Goal: Information Seeking & Learning: Learn about a topic

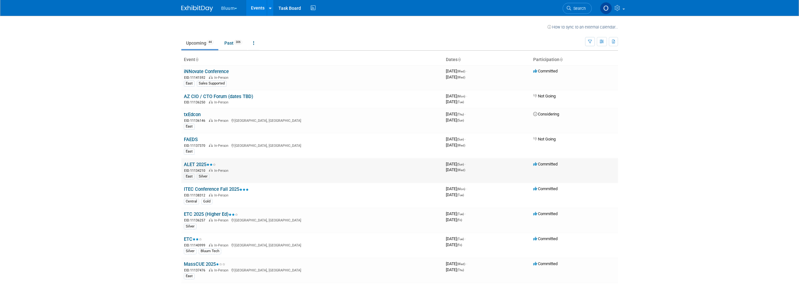
click at [202, 164] on link "ALET 2025" at bounding box center [200, 165] width 32 height 6
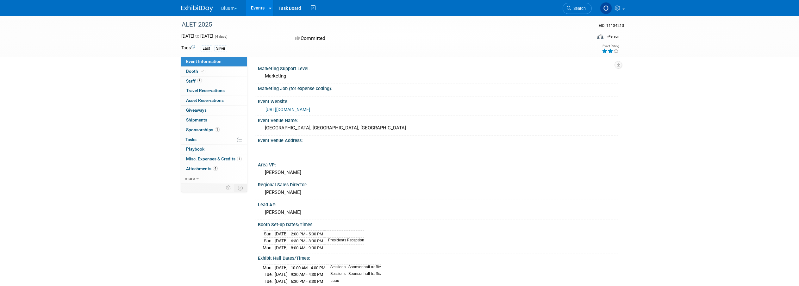
click at [383, 114] on div "Event Website: https://www.go-alet.org/home/" at bounding box center [436, 106] width 363 height 19
click at [310, 111] on link "https://www.go-alet.org/home/" at bounding box center [287, 109] width 45 height 5
drag, startPoint x: 312, startPoint y: 127, endPoint x: 363, endPoint y: 128, distance: 50.6
click at [363, 128] on div "Perdido Beach Resort, Orange Beach, AL" at bounding box center [438, 128] width 350 height 10
copy div "Orange Beach, AL"
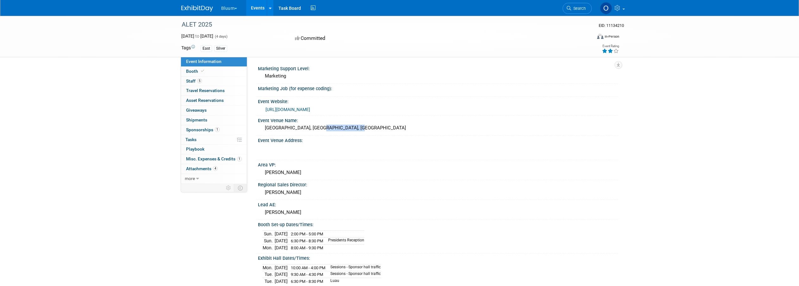
click at [439, 124] on div "Perdido Beach Resort, Orange Beach, AL" at bounding box center [438, 128] width 350 height 10
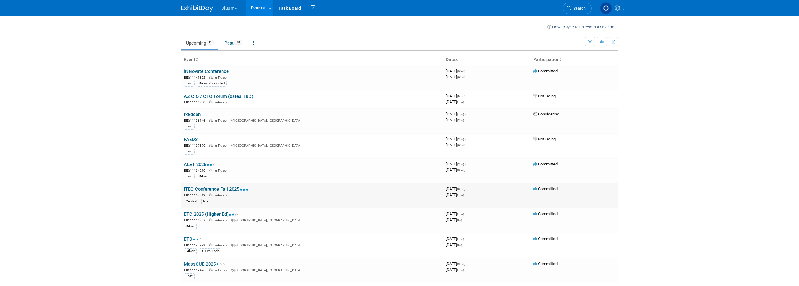
click at [217, 188] on link "ITEC Conference Fall 2025" at bounding box center [216, 189] width 65 height 6
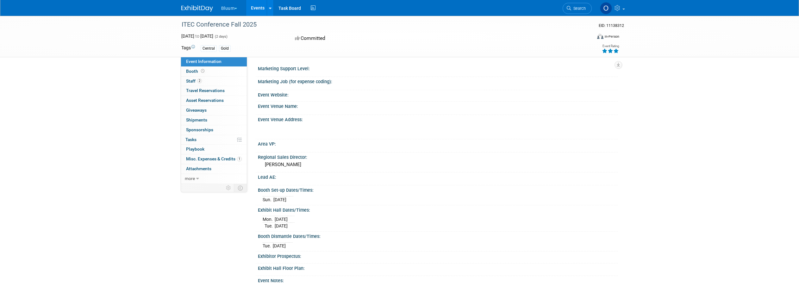
drag, startPoint x: 177, startPoint y: 22, endPoint x: 265, endPoint y: 26, distance: 88.0
click at [265, 26] on div "ITEC Conference Fall 2025" at bounding box center [382, 24] width 410 height 17
drag, startPoint x: 231, startPoint y: 28, endPoint x: 208, endPoint y: 27, distance: 22.8
click at [230, 28] on div "ITEC Conference Fall 2025" at bounding box center [380, 24] width 403 height 11
click at [185, 26] on div "ITEC Conference Fall 2025" at bounding box center [380, 24] width 403 height 11
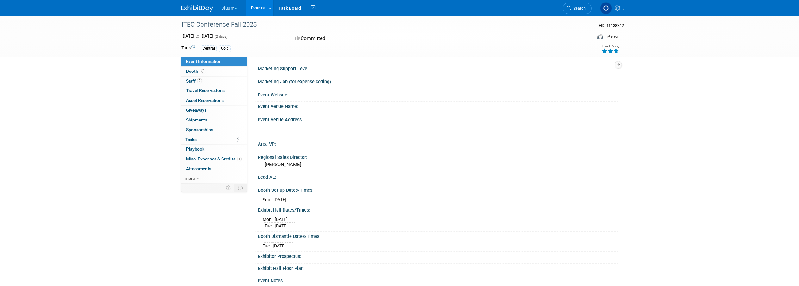
drag, startPoint x: 188, startPoint y: 25, endPoint x: 255, endPoint y: 25, distance: 67.4
click at [255, 25] on div "ITEC Conference Fall 2025" at bounding box center [380, 24] width 403 height 11
copy div "ITEC Conference Fall 2025"
click at [248, 29] on div "ITEC Conference Fall 2025" at bounding box center [380, 24] width 403 height 11
drag, startPoint x: 240, startPoint y: 22, endPoint x: 215, endPoint y: 25, distance: 24.8
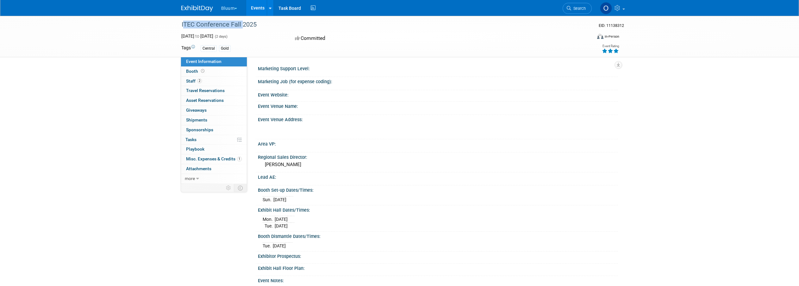
click at [183, 25] on div "ITEC Conference Fall 2025" at bounding box center [380, 24] width 403 height 11
drag, startPoint x: 257, startPoint y: 23, endPoint x: 173, endPoint y: 24, distance: 83.2
click at [173, 24] on div "ITEC Conference Fall 2025 EID: 11138312 Oct 13, 2025 to Oct 14, 2025 (2 days) O…" at bounding box center [399, 36] width 799 height 41
copy div "ITEC Conference Fall 2025"
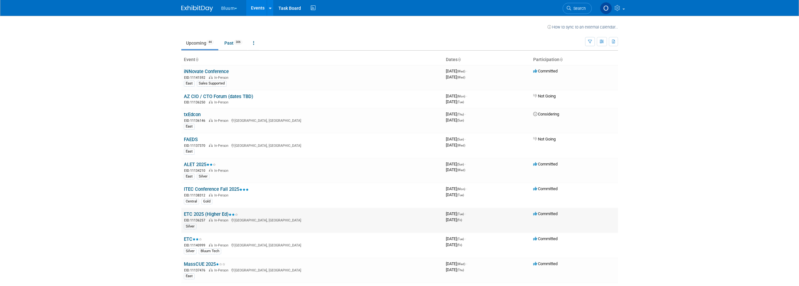
click at [217, 215] on link "ETC 2025 (Higher Ed)" at bounding box center [211, 214] width 54 height 6
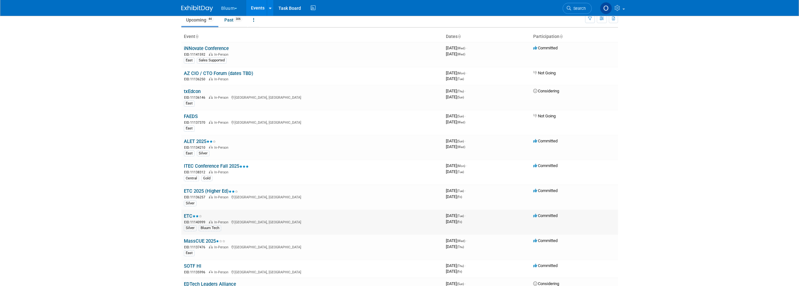
scroll to position [32, 0]
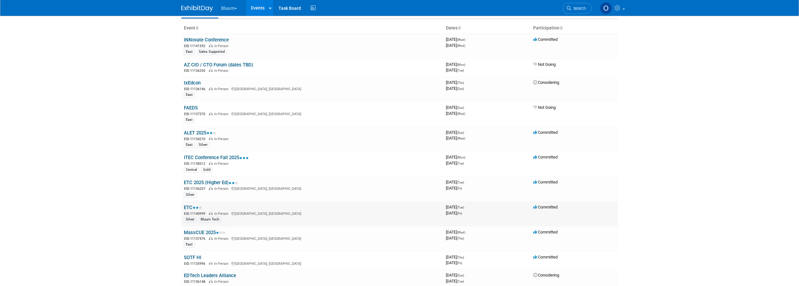
click at [190, 208] on link "ETC" at bounding box center [193, 208] width 18 height 6
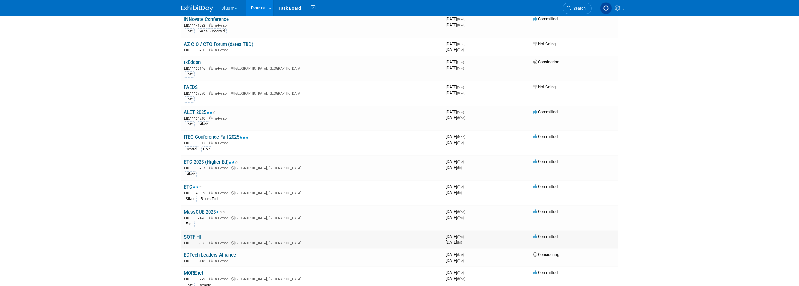
scroll to position [63, 0]
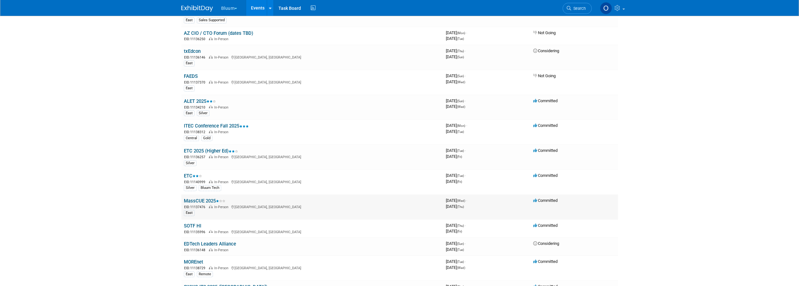
click at [203, 200] on link "MassCUE 2025" at bounding box center [204, 201] width 41 height 6
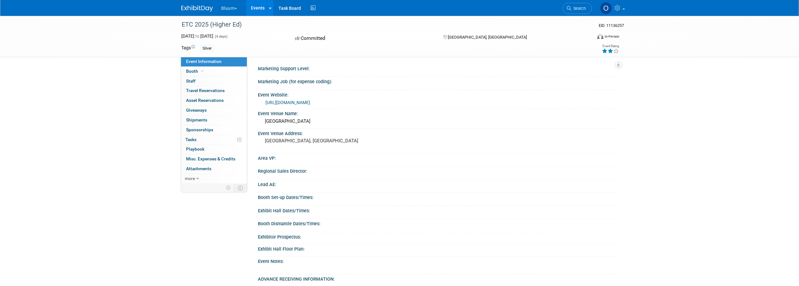
click at [310, 100] on link "https://educationaltravel.travel/conference/about-conference/" at bounding box center [287, 102] width 45 height 5
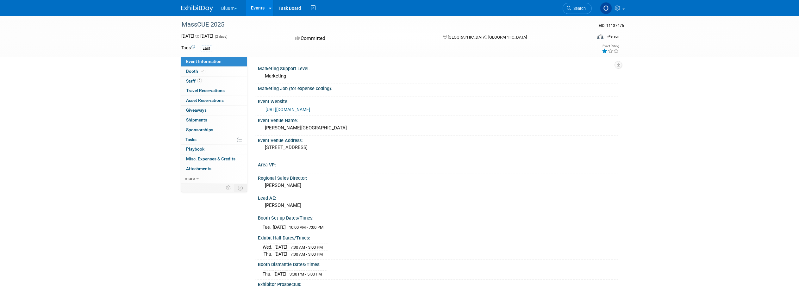
click at [310, 109] on link "[URL][DOMAIN_NAME]" at bounding box center [287, 109] width 45 height 5
drag, startPoint x: 297, startPoint y: 147, endPoint x: 336, endPoint y: 148, distance: 38.6
click at [336, 148] on pre "[STREET_ADDRESS]" at bounding box center [333, 148] width 136 height 6
copy pre "[GEOGRAPHIC_DATA], [GEOGRAPHIC_DATA]"
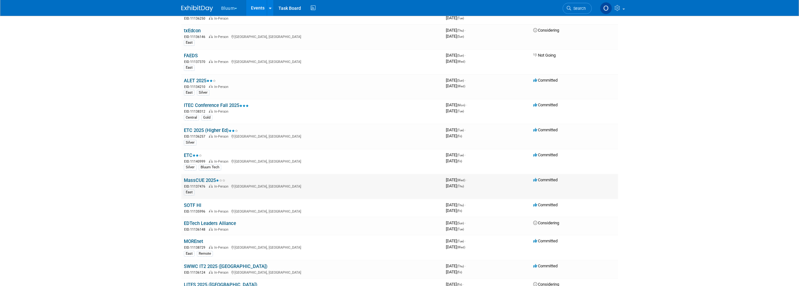
scroll to position [95, 0]
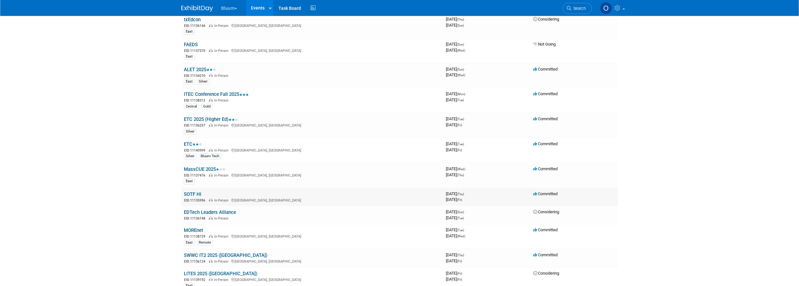
click at [195, 194] on link "SOTF HI" at bounding box center [192, 194] width 17 height 6
